Goal: Task Accomplishment & Management: Use online tool/utility

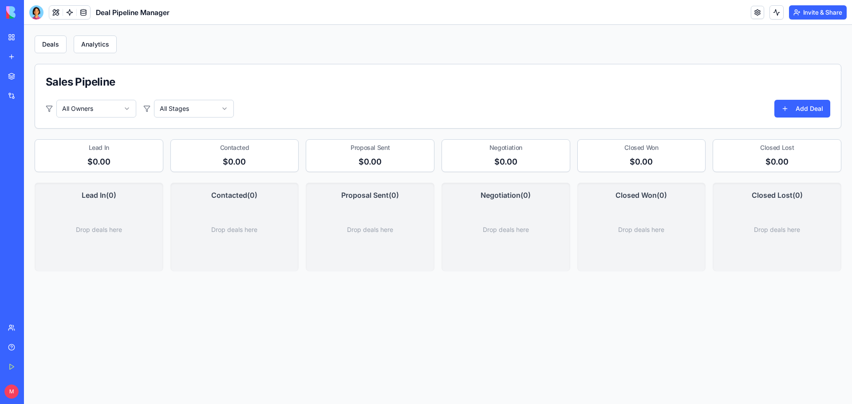
click at [9, 12] on img at bounding box center [33, 12] width 55 height 12
click at [33, 56] on div "New app" at bounding box center [27, 56] width 12 height 9
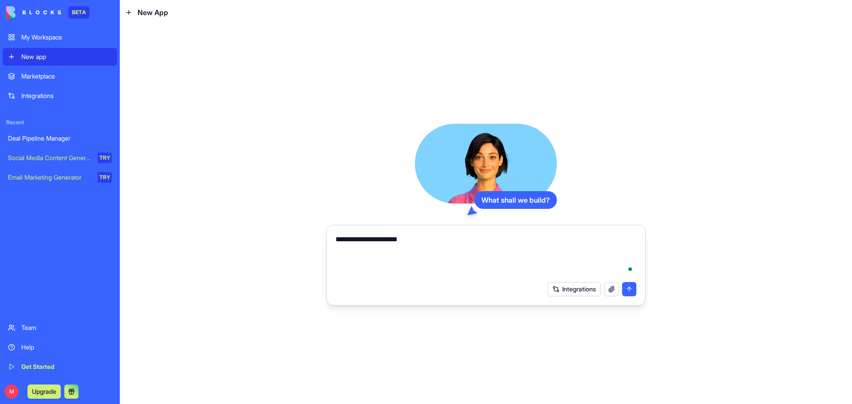
type textarea "**********"
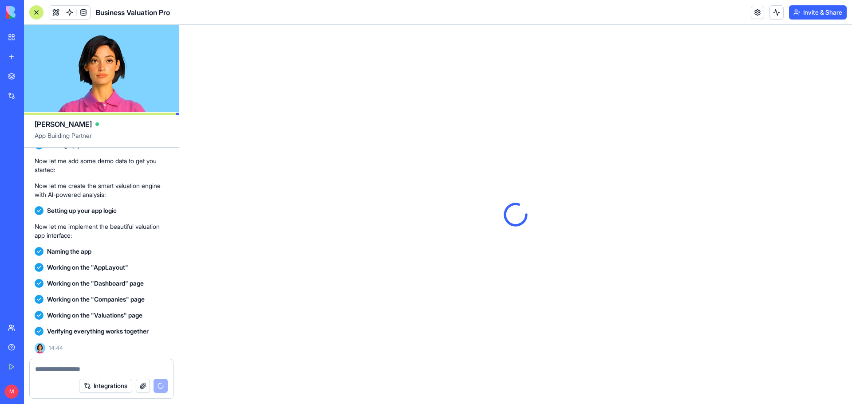
scroll to position [295, 0]
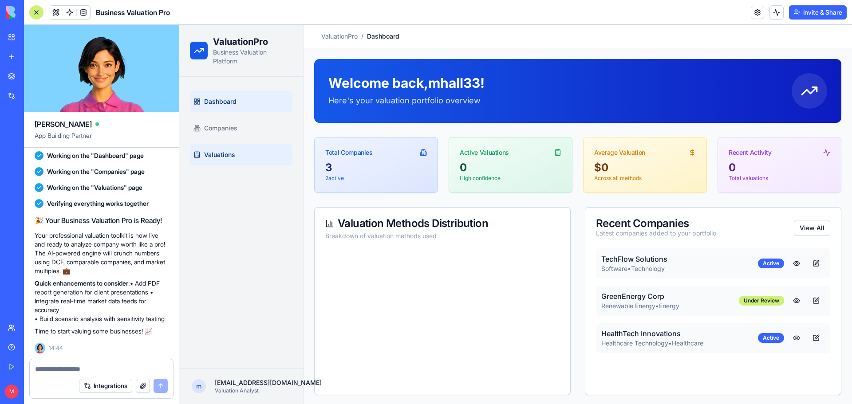
click at [247, 154] on link "Valuations" at bounding box center [241, 154] width 103 height 21
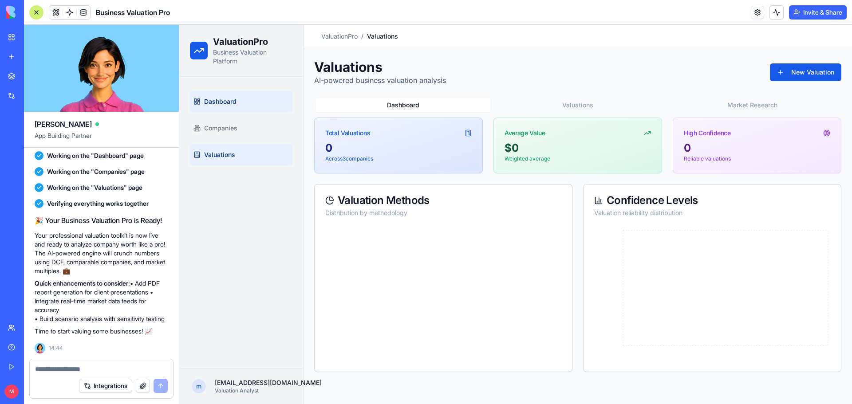
click at [239, 102] on link "Dashboard" at bounding box center [241, 101] width 103 height 21
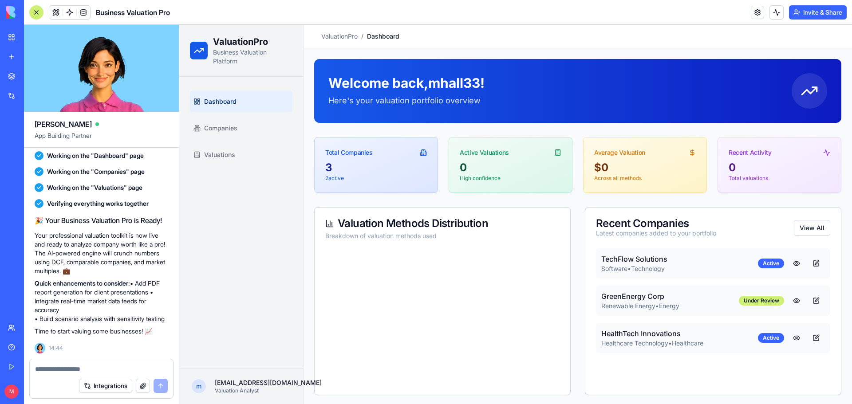
click at [688, 257] on h4 "TechFlow Solutions" at bounding box center [679, 259] width 157 height 11
click at [788, 264] on button at bounding box center [797, 264] width 18 height 16
click at [809, 226] on button "View All" at bounding box center [812, 228] width 36 height 16
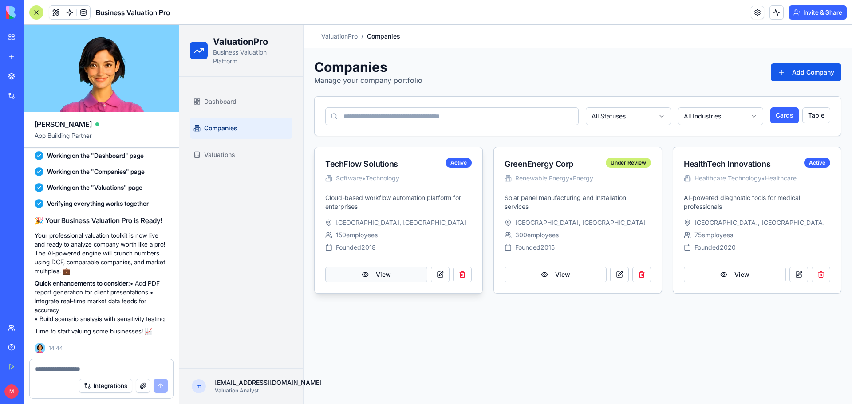
click at [378, 275] on button "View" at bounding box center [376, 275] width 102 height 16
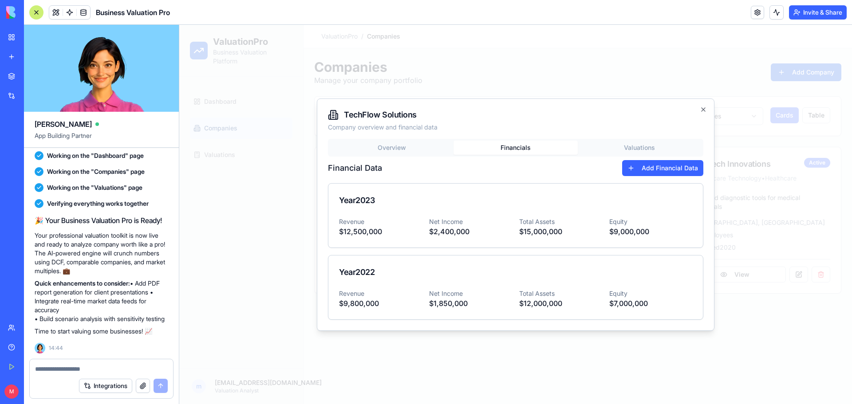
click at [511, 167] on div "Overview Financials Valuations Financial Data Add Financial Data Year [DATE] Re…" at bounding box center [515, 229] width 375 height 181
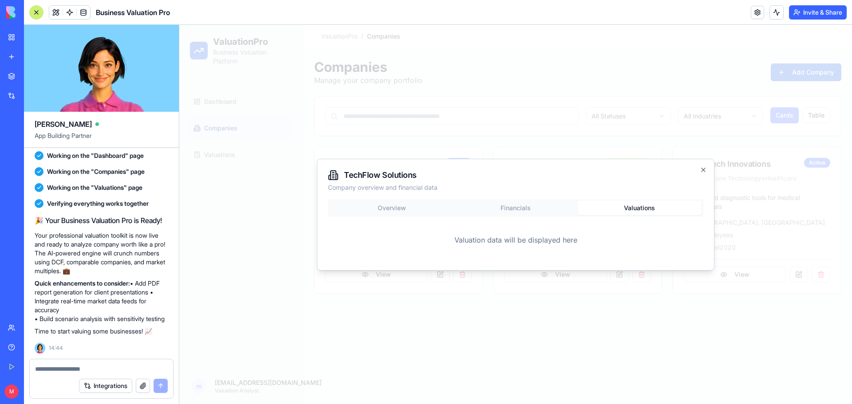
click at [628, 150] on body "ValuationPro Business Valuation Platform Dashboard Companies Valuations m [EMAI…" at bounding box center [515, 214] width 673 height 379
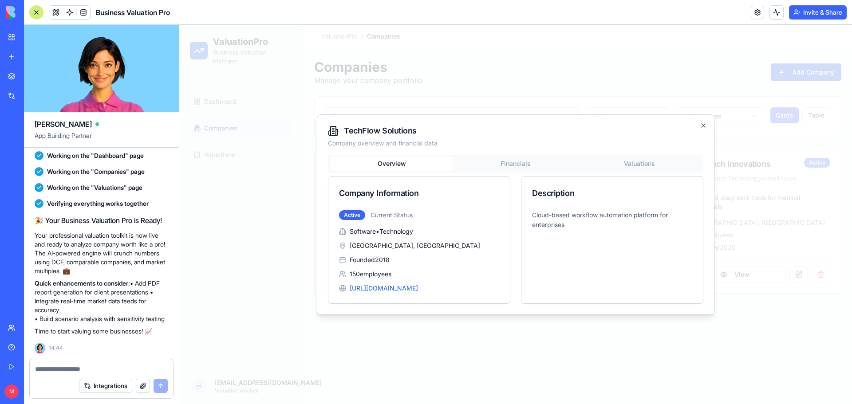
click at [391, 212] on div "Overview Financials Valuations Company Information Active Current Status Softwa…" at bounding box center [515, 229] width 375 height 149
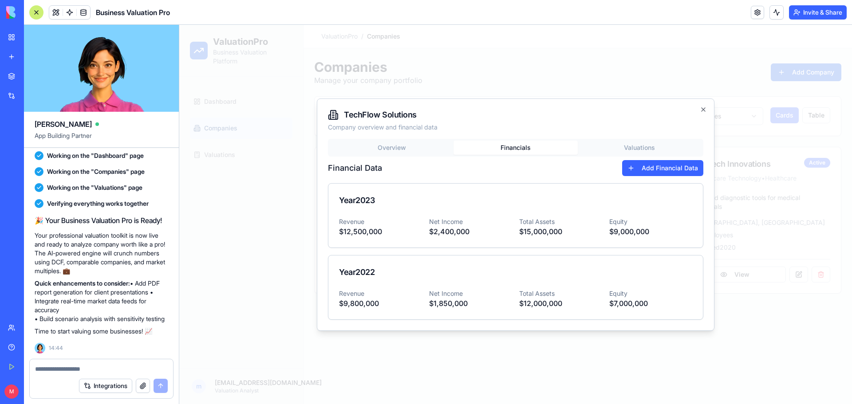
click at [503, 162] on div "Overview Financials Valuations Financial Data Add Financial Data Year [DATE] Re…" at bounding box center [515, 229] width 375 height 181
click at [640, 144] on body "ValuationPro Business Valuation Platform Dashboard Companies Valuations m [EMAI…" at bounding box center [515, 214] width 673 height 379
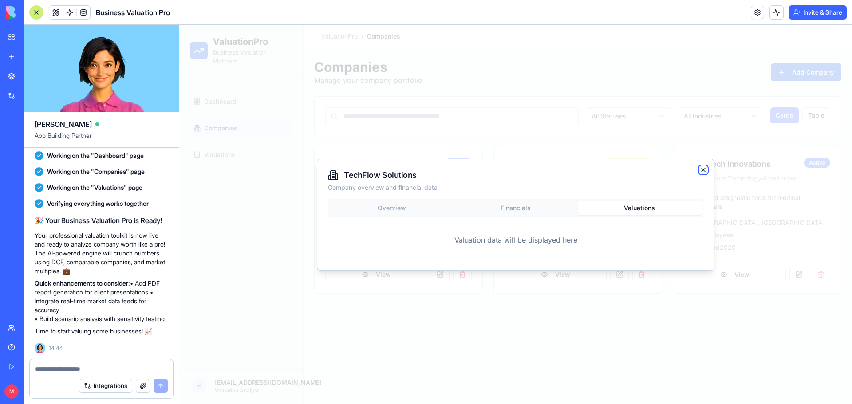
click at [700, 169] on icon "button" at bounding box center [703, 169] width 7 height 7
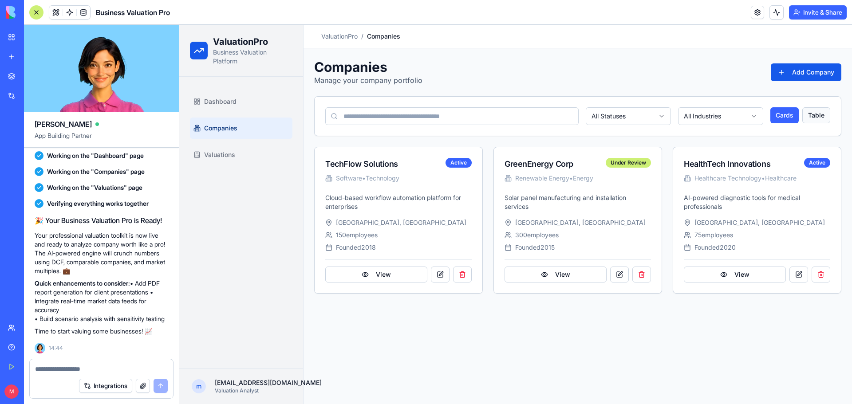
click at [821, 113] on button "Table" at bounding box center [816, 115] width 28 height 16
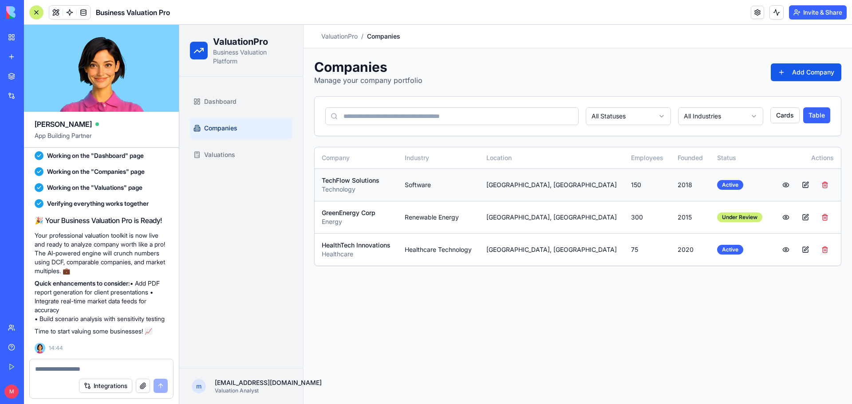
click at [806, 185] on button at bounding box center [806, 185] width 18 height 16
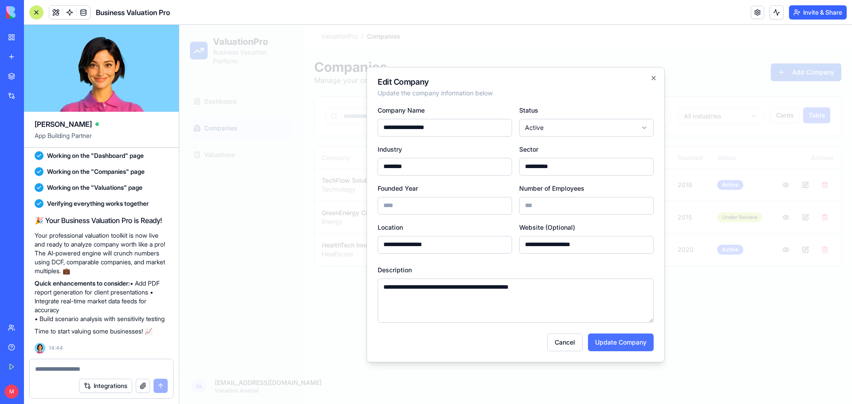
click at [630, 338] on button "Update Company" at bounding box center [621, 343] width 66 height 18
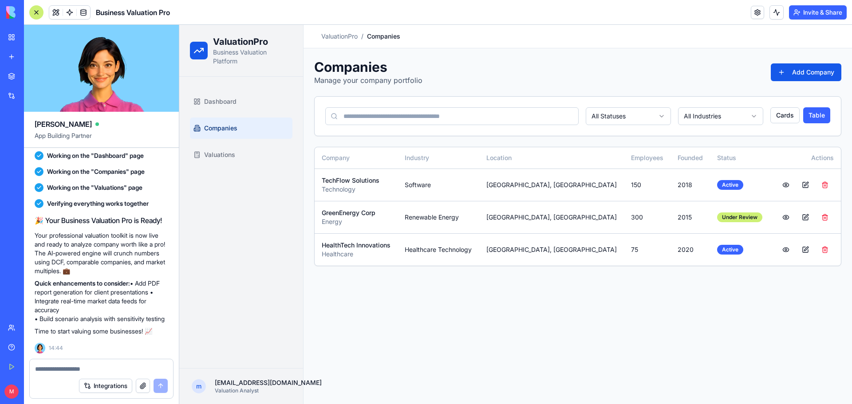
click at [112, 388] on button "Integrations" at bounding box center [105, 386] width 53 height 14
click at [121, 369] on textarea at bounding box center [101, 369] width 133 height 9
type textarea "**********"
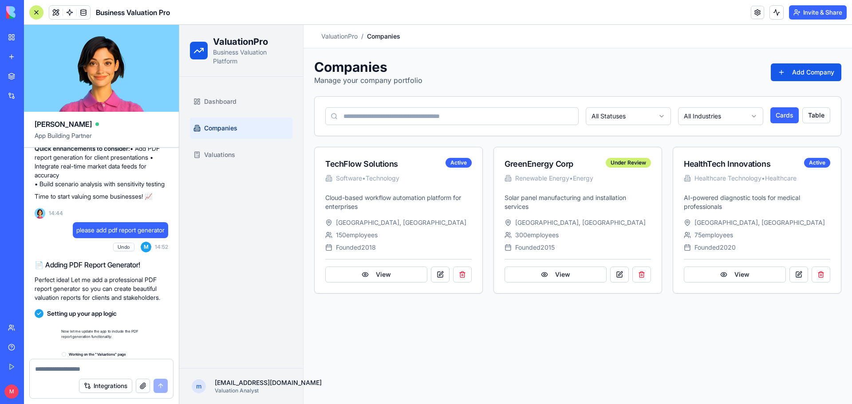
scroll to position [634, 0]
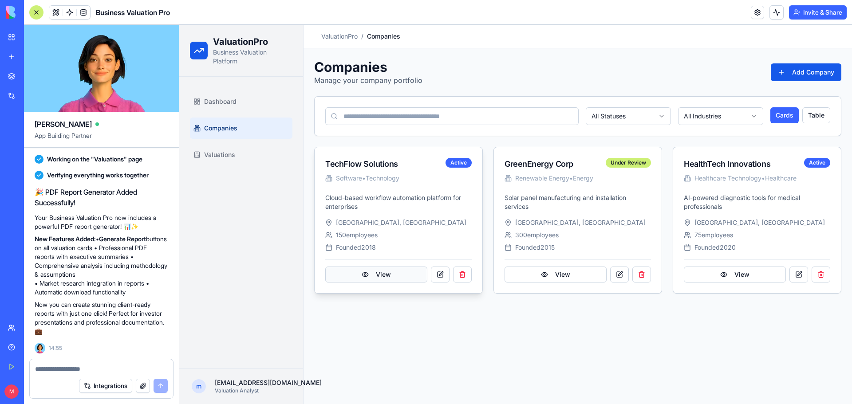
click at [399, 273] on button "View" at bounding box center [376, 275] width 102 height 16
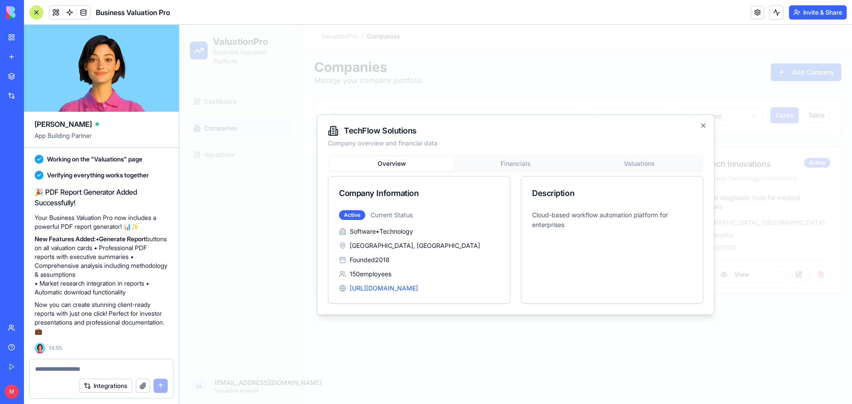
click at [508, 161] on div "Overview Financials Valuations Company Information Active Current Status Softwa…" at bounding box center [515, 229] width 375 height 149
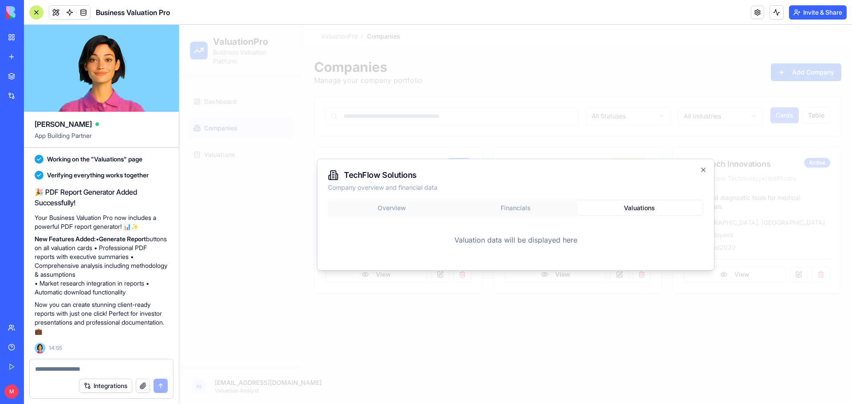
click at [615, 142] on body "ValuationPro Business Valuation Platform Dashboard Companies Valuations m [EMAI…" at bounding box center [515, 214] width 673 height 379
click at [706, 170] on icon "button" at bounding box center [703, 169] width 7 height 7
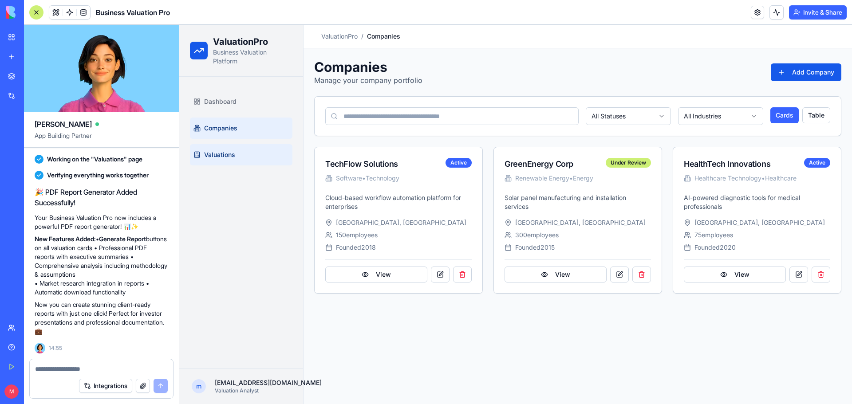
click at [257, 153] on link "Valuations" at bounding box center [241, 154] width 103 height 21
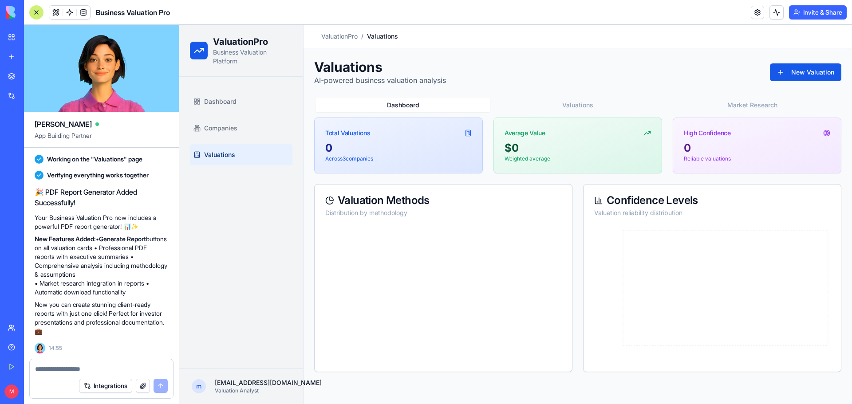
click at [246, 155] on link "Valuations" at bounding box center [241, 154] width 103 height 21
click at [826, 132] on icon at bounding box center [826, 133] width 7 height 7
click at [253, 126] on link "Companies" at bounding box center [241, 128] width 103 height 21
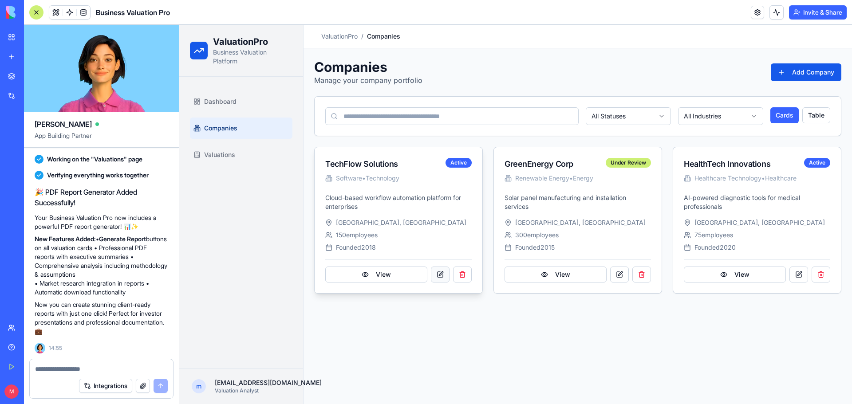
click at [439, 275] on button at bounding box center [440, 275] width 19 height 16
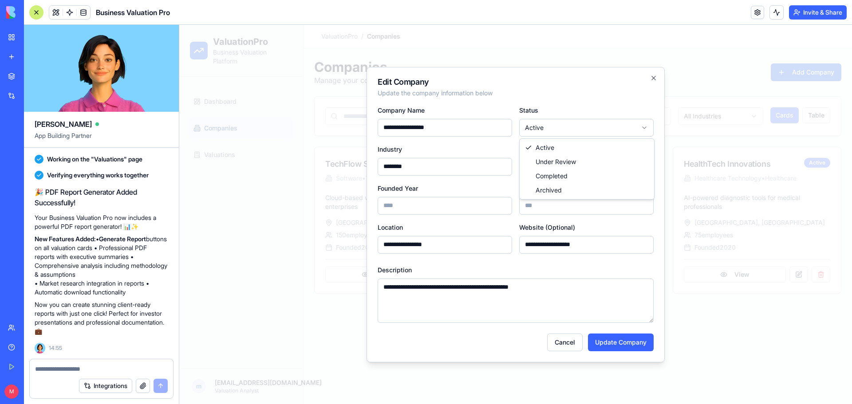
click at [546, 129] on body "**********" at bounding box center [515, 214] width 673 height 379
click at [546, 128] on body "**********" at bounding box center [515, 214] width 673 height 379
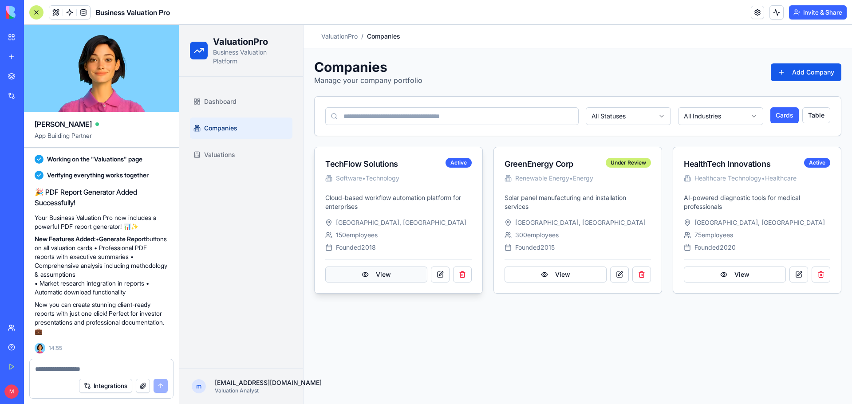
click at [385, 274] on button "View" at bounding box center [376, 275] width 102 height 16
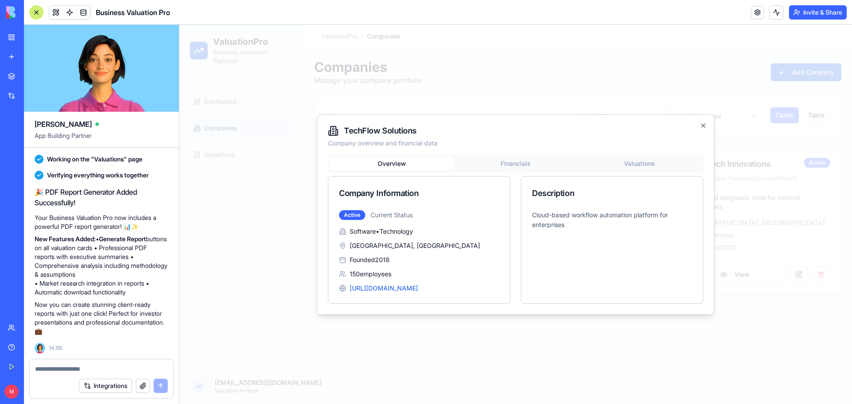
click at [520, 161] on div "Overview Financials Valuations Company Information Active Current Status Softwa…" at bounding box center [515, 229] width 375 height 149
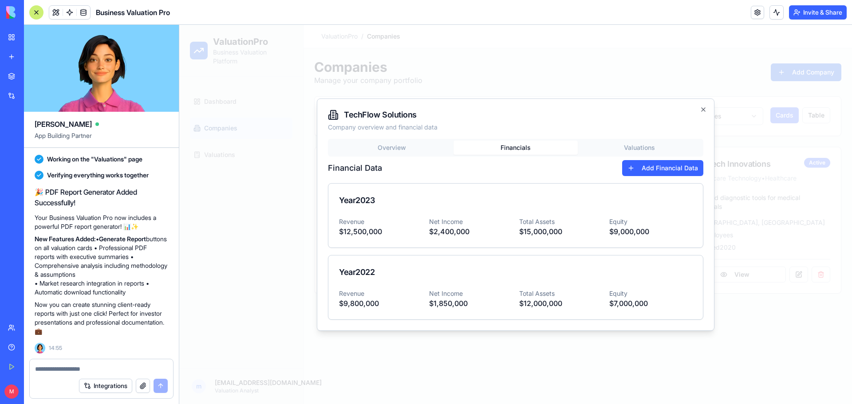
click at [618, 147] on body "ValuationPro Business Valuation Platform Dashboard Companies Valuations m [EMAI…" at bounding box center [515, 214] width 673 height 379
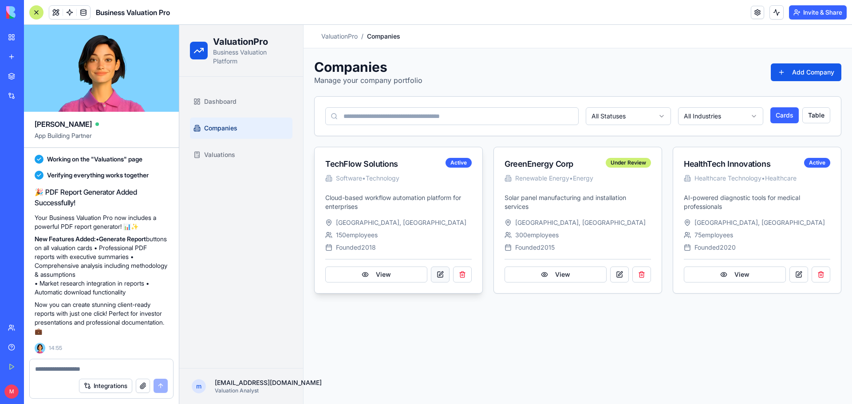
click at [441, 274] on button at bounding box center [440, 275] width 19 height 16
